Goal: Task Accomplishment & Management: Manage account settings

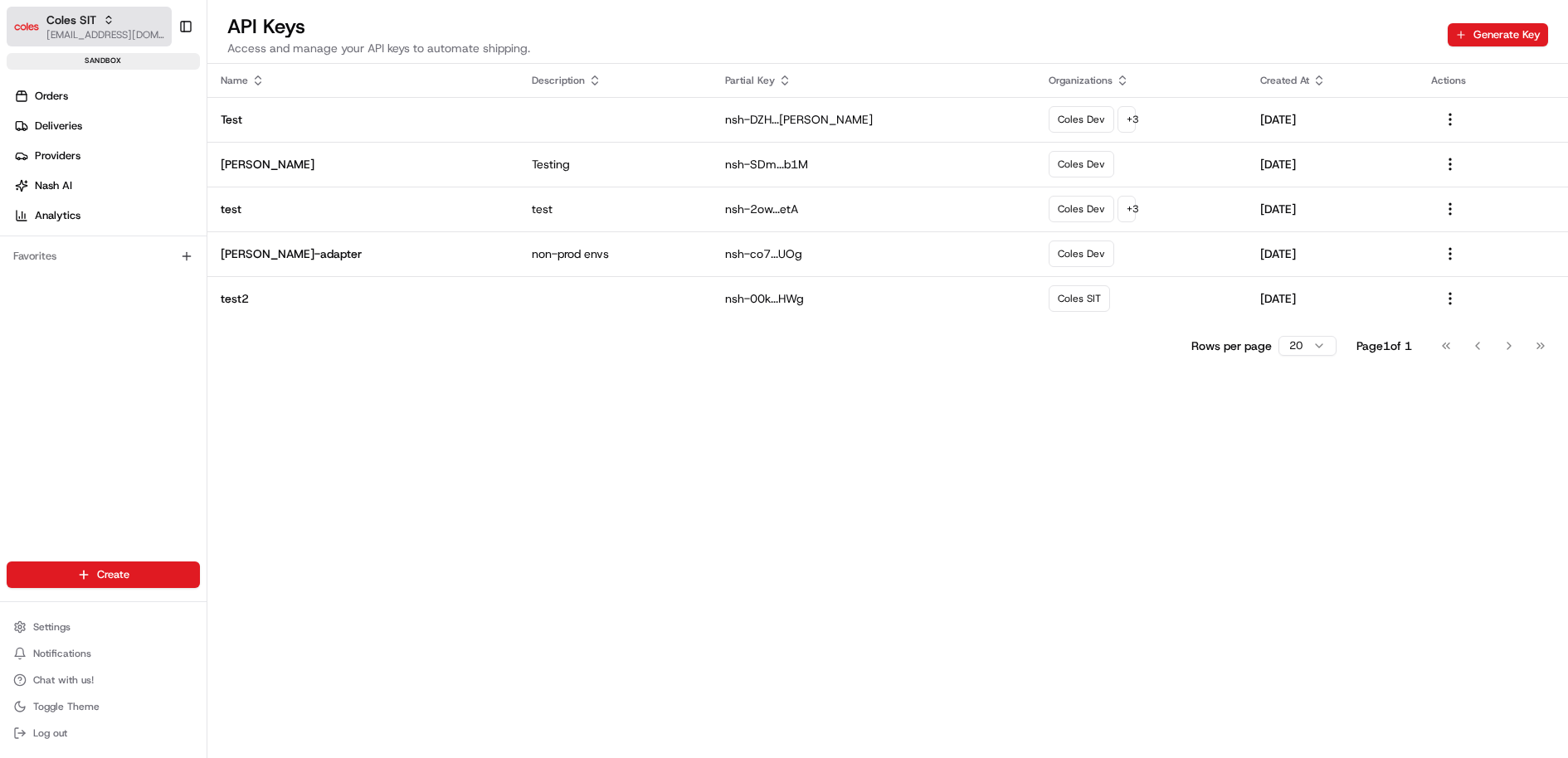
click at [106, 17] on icon "button" at bounding box center [109, 20] width 12 height 12
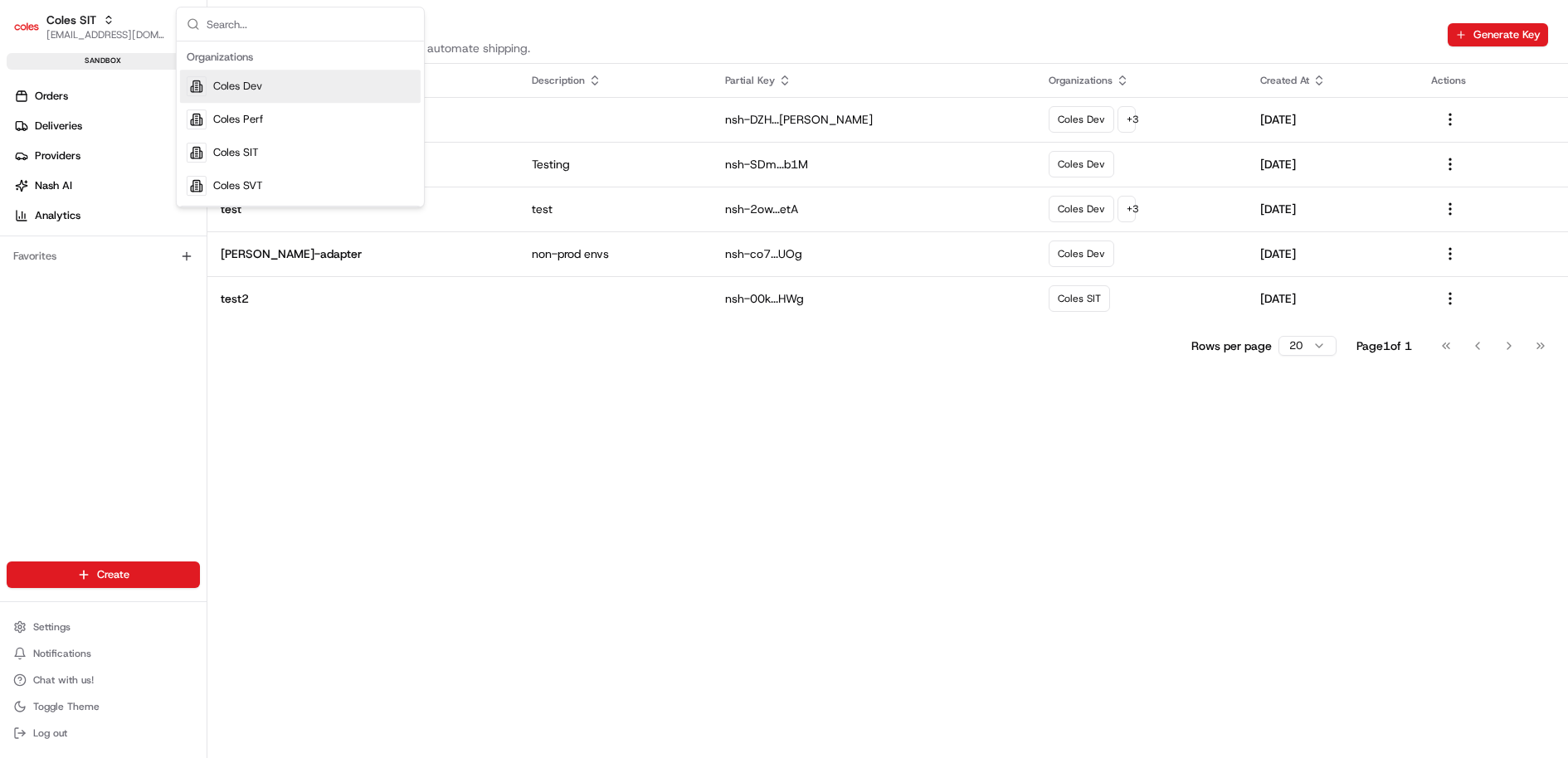
click at [277, 85] on div "Coles Dev" at bounding box center [300, 87] width 241 height 33
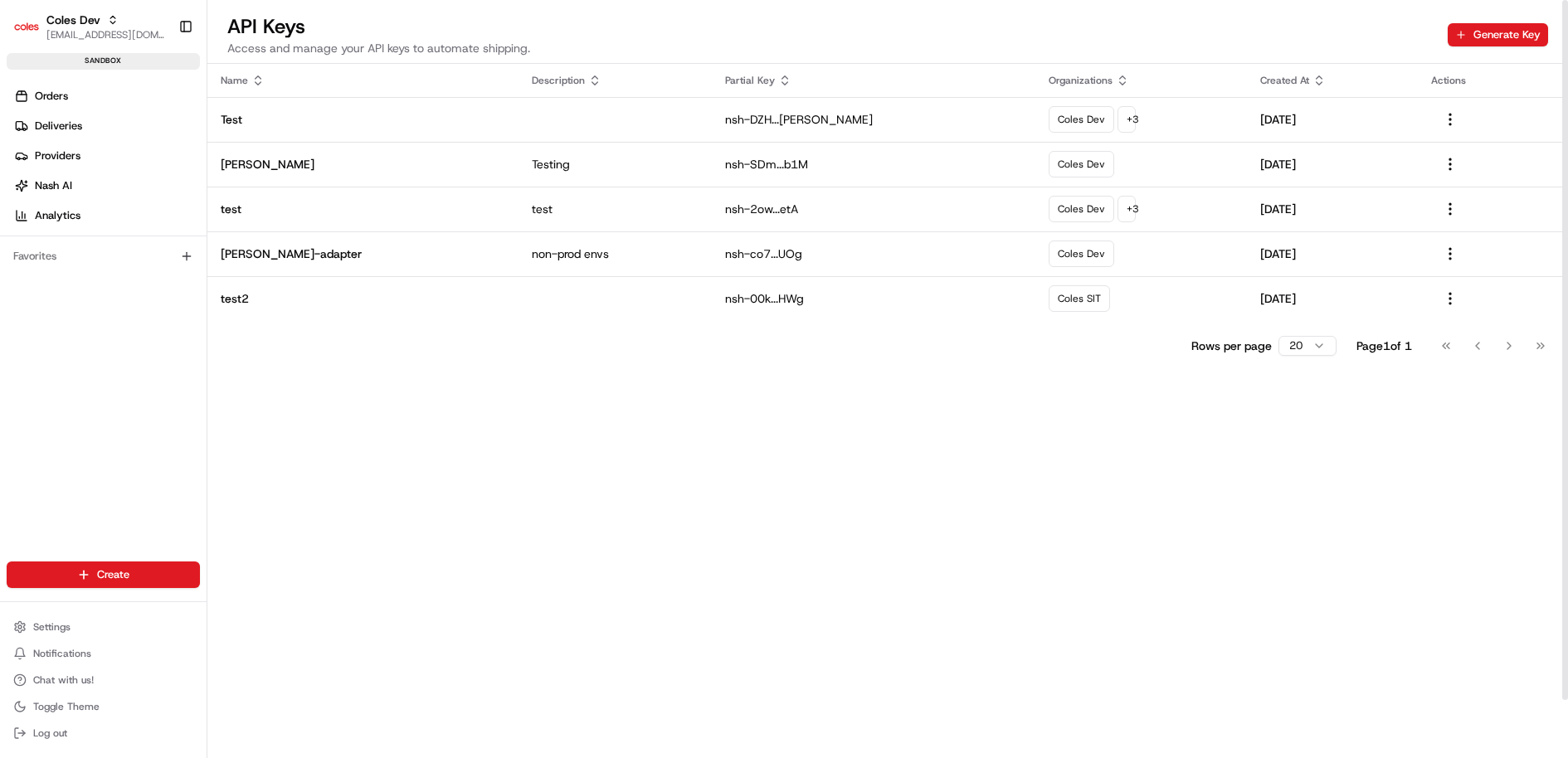
click at [101, 614] on div "Settings Notifications Chat with us! Toggle Theme Log out" at bounding box center [103, 680] width 206 height 142
click at [87, 624] on button "Settings" at bounding box center [103, 627] width 193 height 23
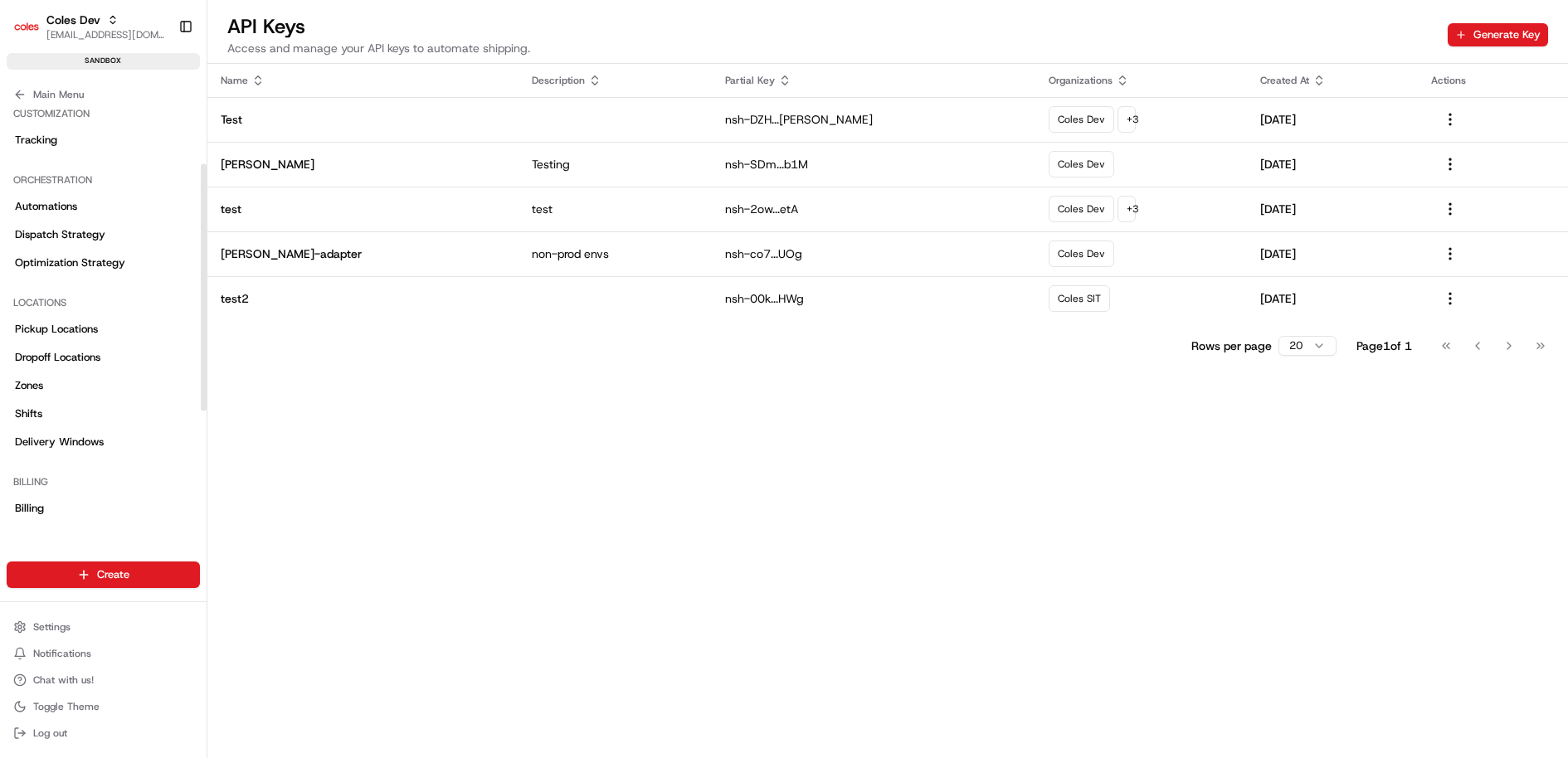
scroll to position [310, 0]
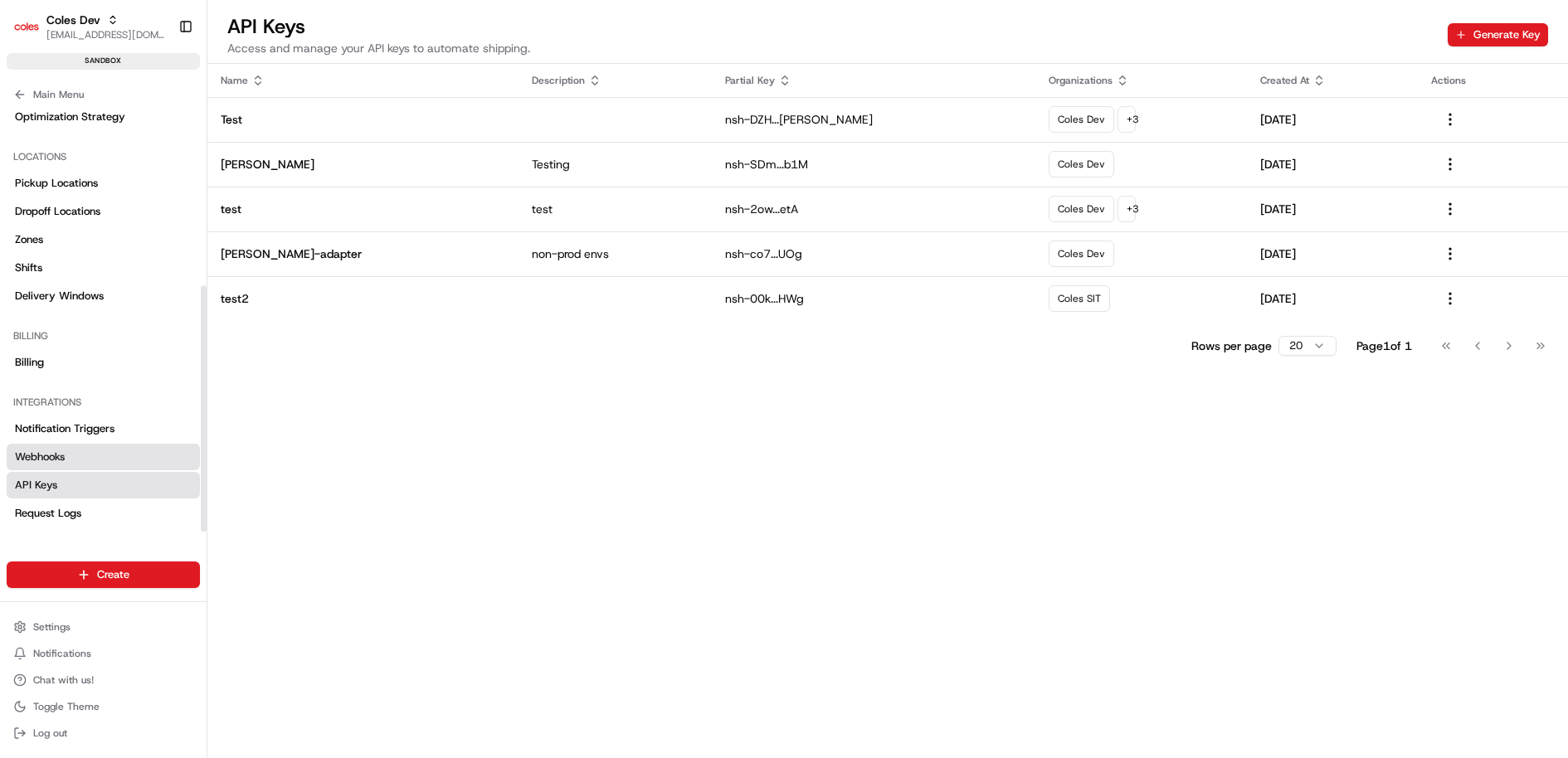
click at [78, 459] on link "Webhooks" at bounding box center [103, 457] width 193 height 27
